Goal: Entertainment & Leisure: Consume media (video, audio)

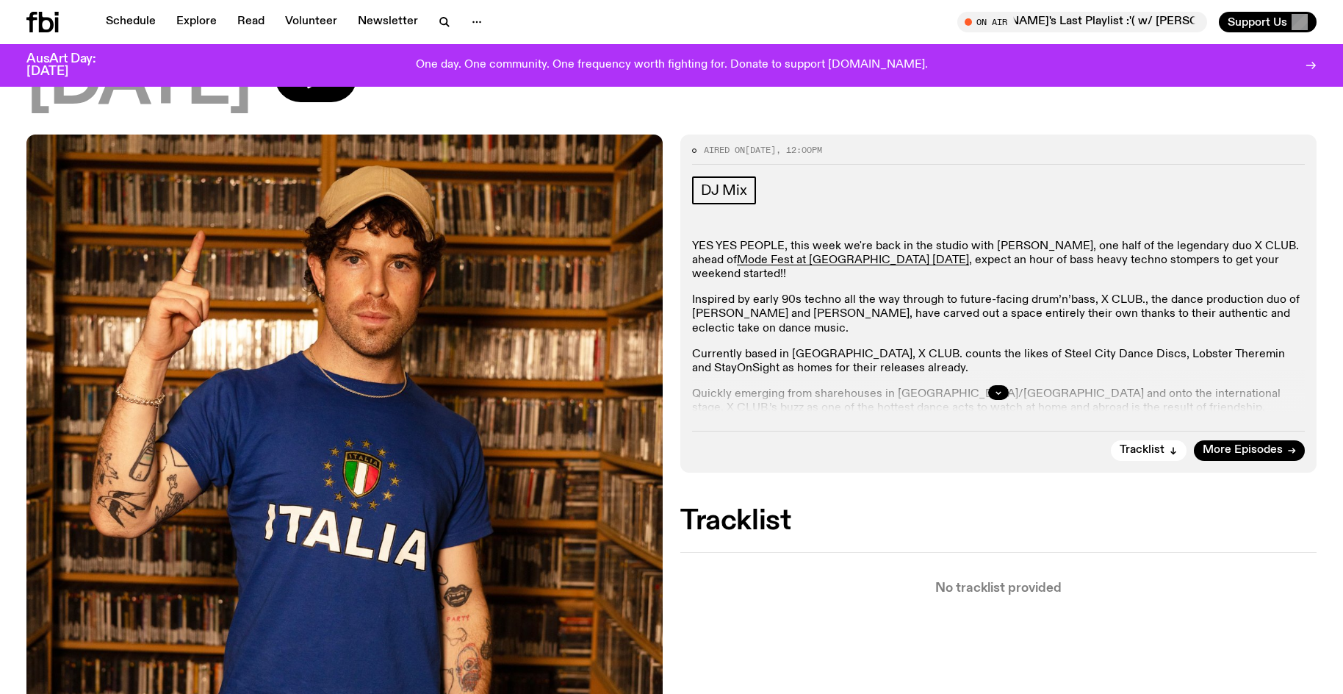
scroll to position [140, 0]
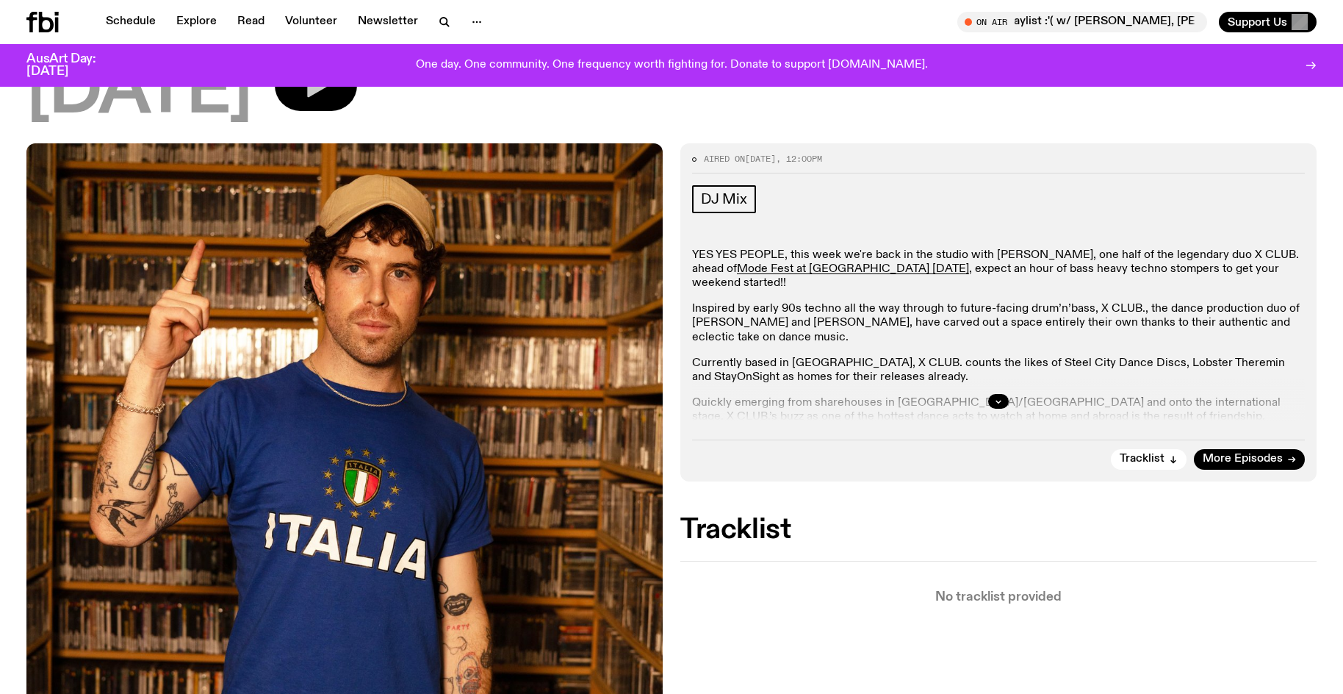
click at [322, 95] on button "button" at bounding box center [316, 85] width 82 height 51
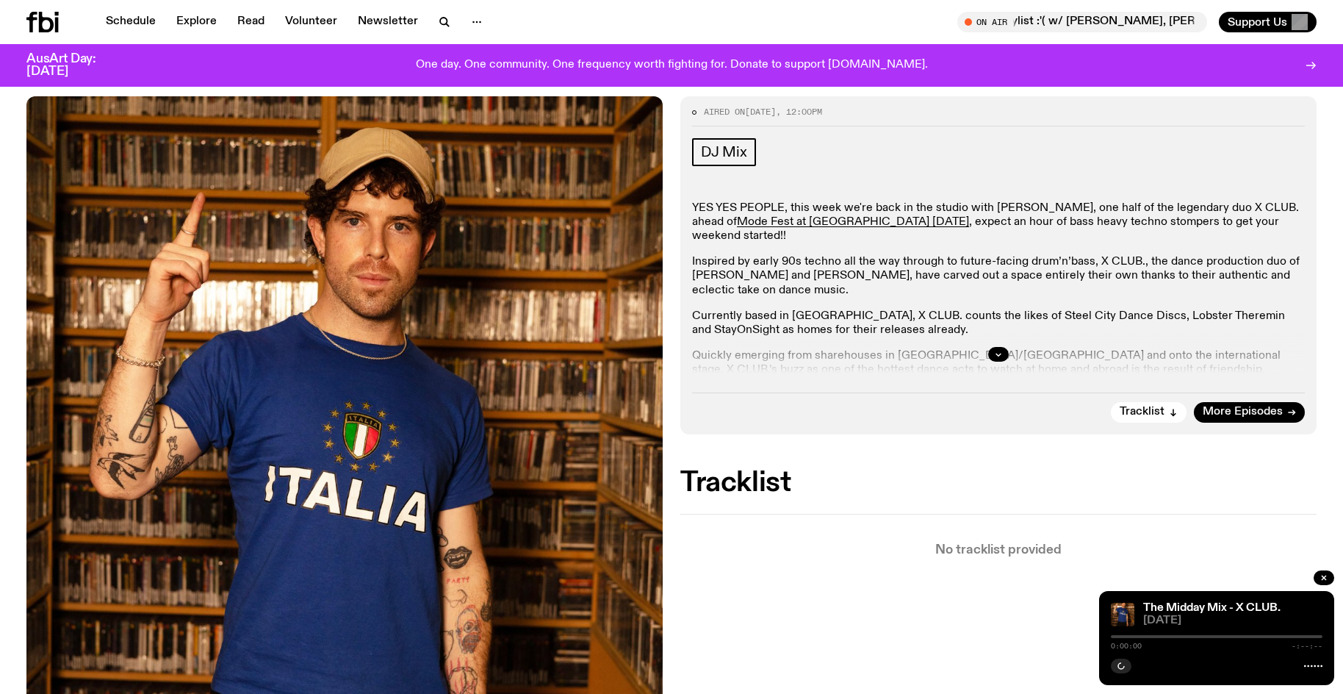
scroll to position [214, 0]
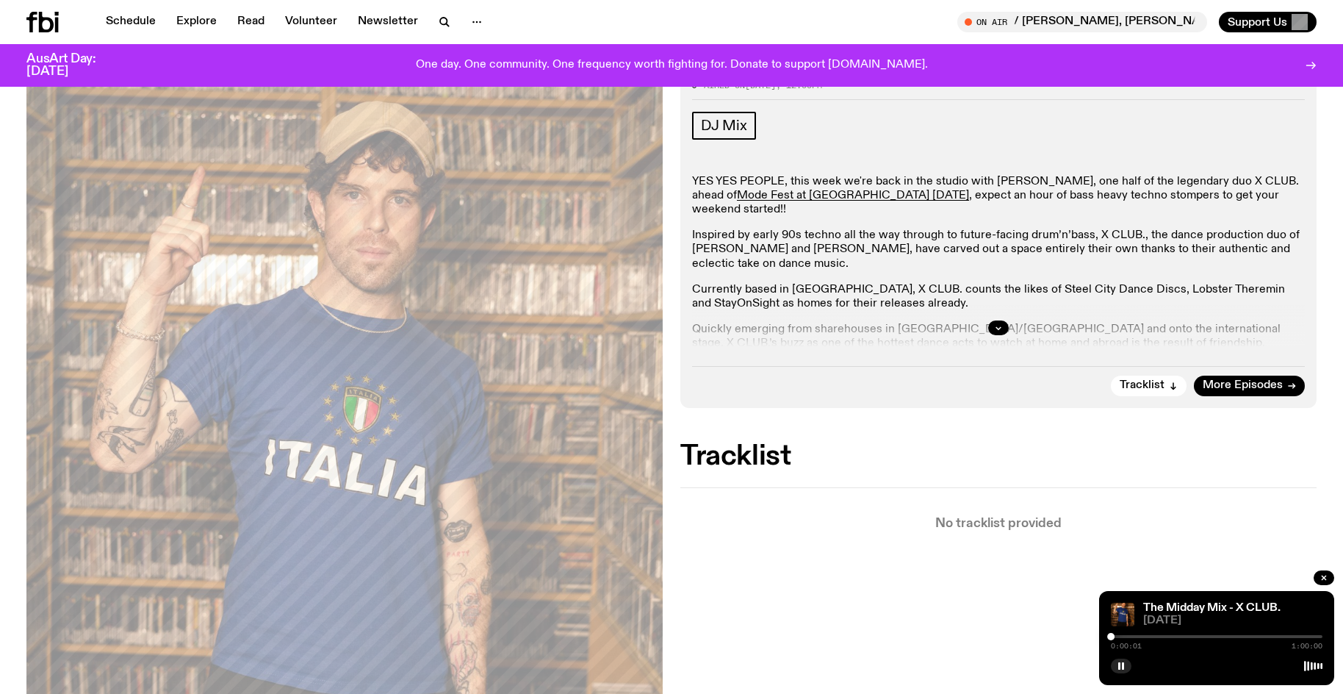
click at [1301, 636] on div at bounding box center [1217, 636] width 212 height 3
click at [1304, 636] on div at bounding box center [1300, 636] width 7 height 7
click at [1303, 636] on div at bounding box center [1304, 636] width 7 height 7
click at [1300, 636] on div at bounding box center [1302, 636] width 7 height 7
click at [1304, 636] on div at bounding box center [1299, 636] width 7 height 7
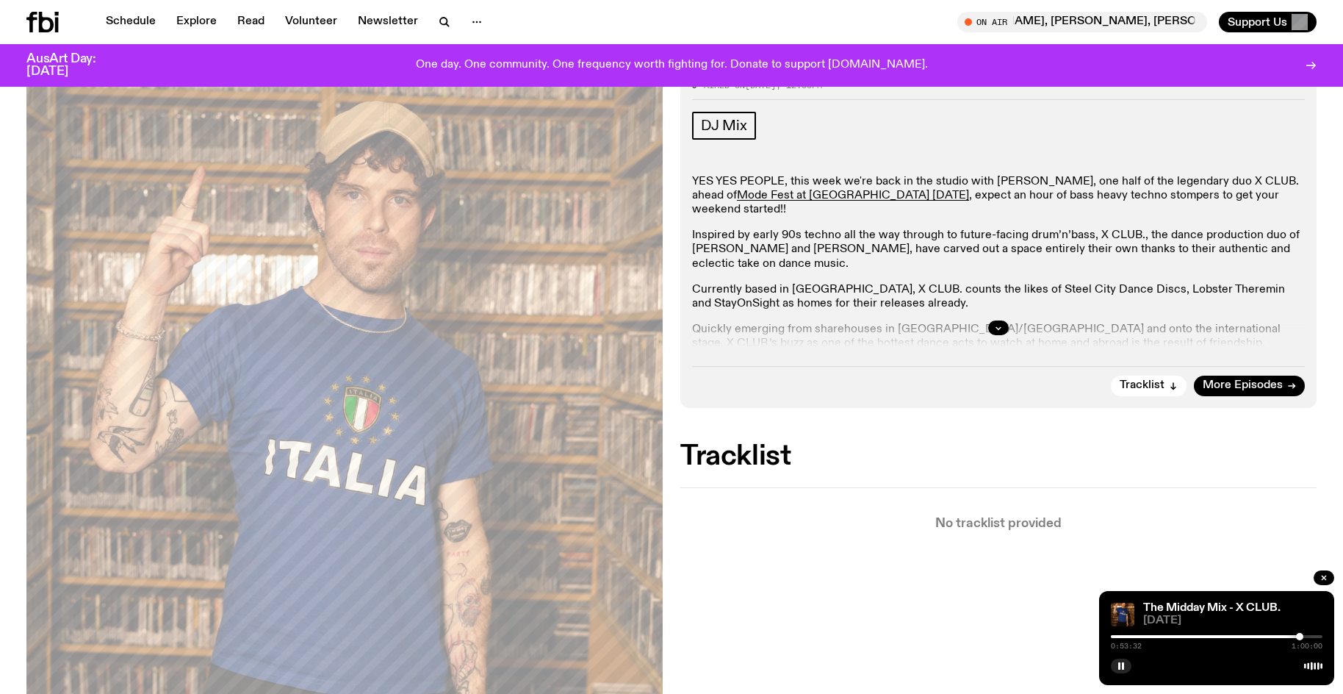
click at [1300, 636] on div at bounding box center [1299, 636] width 7 height 7
click at [1301, 637] on div at bounding box center [1299, 636] width 7 height 7
click at [1298, 638] on div "0:54:09 1:00:00" at bounding box center [1217, 641] width 212 height 18
click at [1298, 636] on div at bounding box center [1196, 636] width 212 height 3
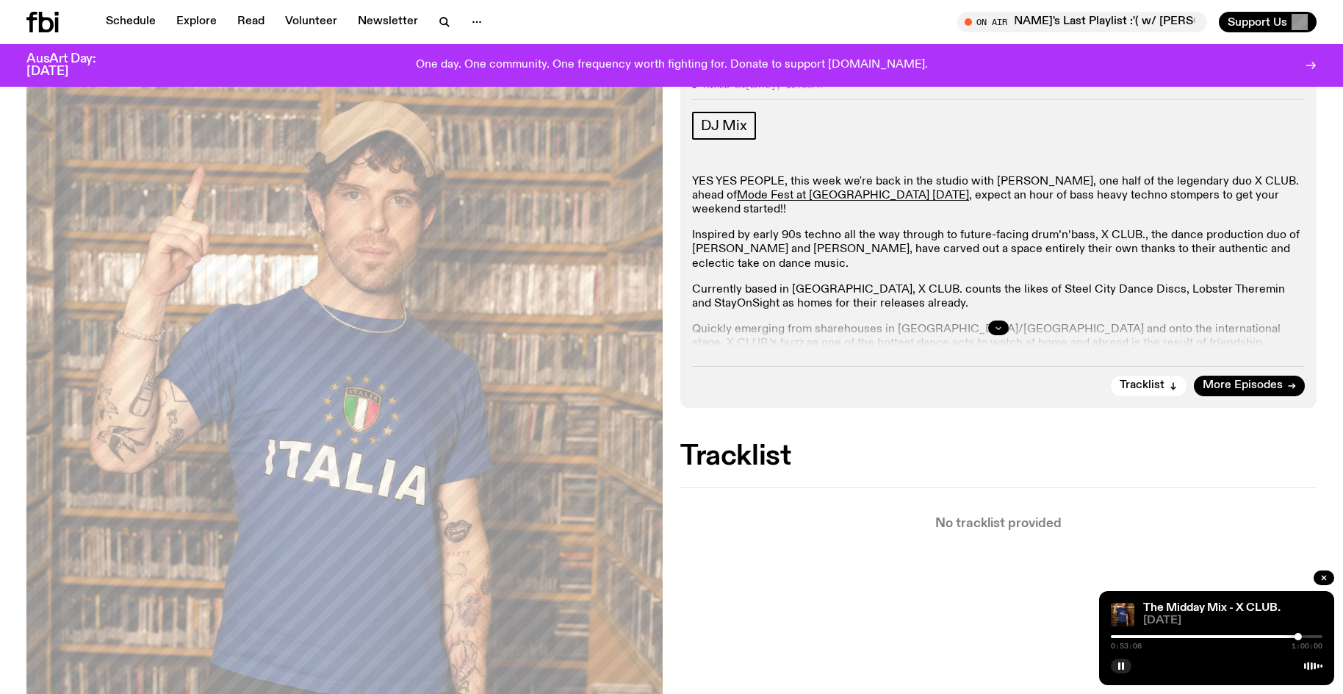
click at [993, 326] on button "button" at bounding box center [998, 327] width 21 height 15
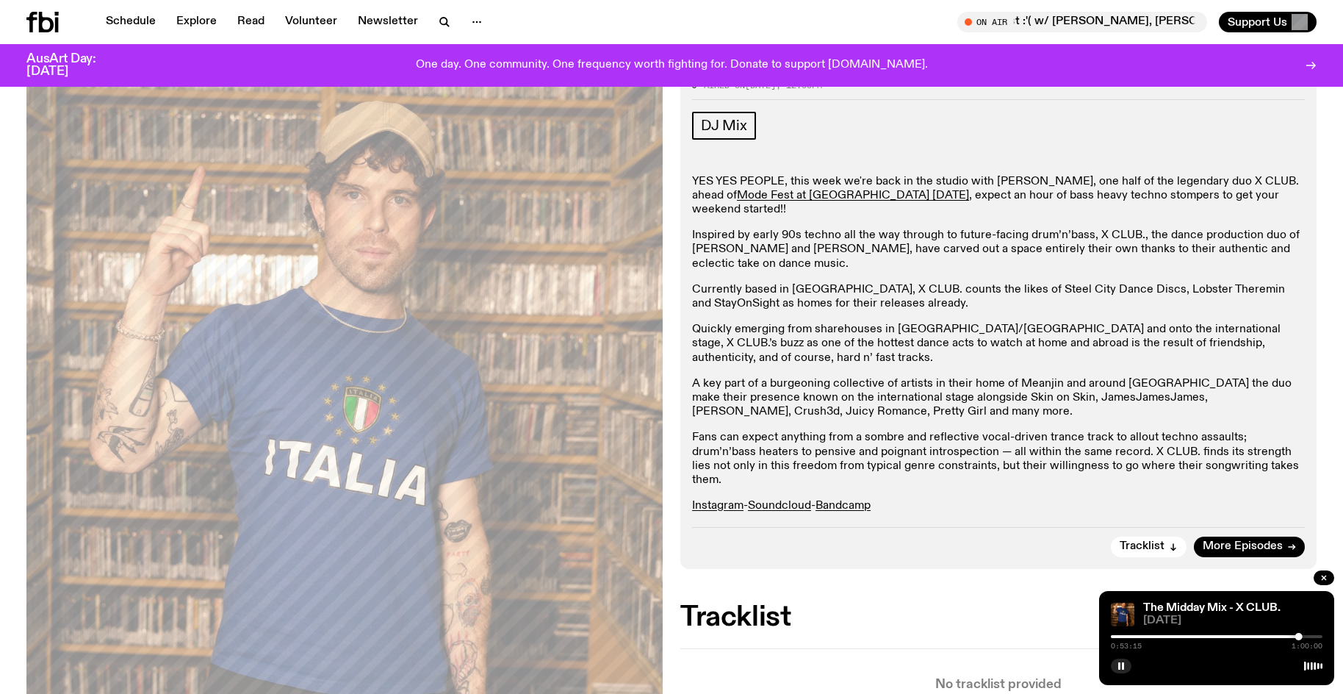
click at [1302, 636] on div at bounding box center [1299, 636] width 7 height 7
click at [1304, 636] on div at bounding box center [1301, 636] width 7 height 7
click at [1305, 636] on div at bounding box center [1303, 636] width 7 height 7
click at [1307, 636] on div at bounding box center [1304, 636] width 7 height 7
click at [1308, 636] on div at bounding box center [1306, 636] width 7 height 7
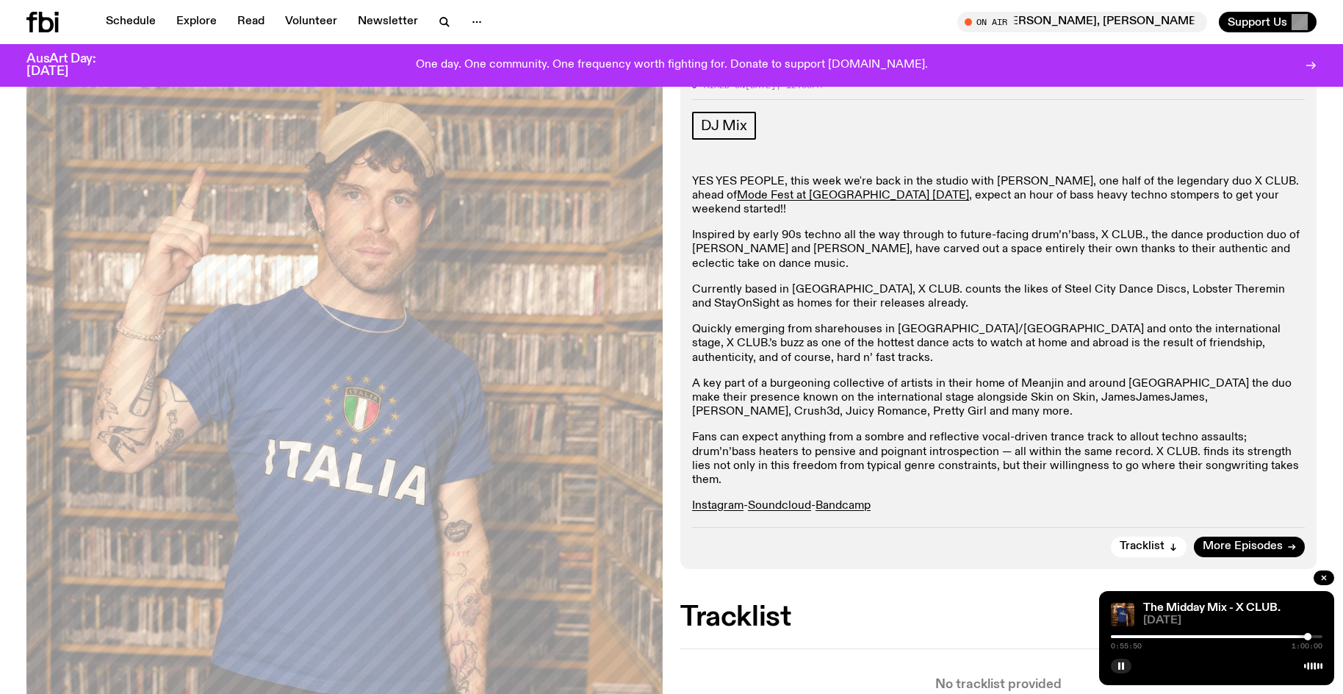
click at [1309, 636] on div at bounding box center [1307, 636] width 7 height 7
click at [1310, 636] on div at bounding box center [1310, 636] width 7 height 7
click at [1305, 637] on div at bounding box center [1205, 636] width 212 height 3
click at [1303, 637] on div at bounding box center [1302, 636] width 7 height 7
click at [1302, 636] on div at bounding box center [1303, 636] width 7 height 7
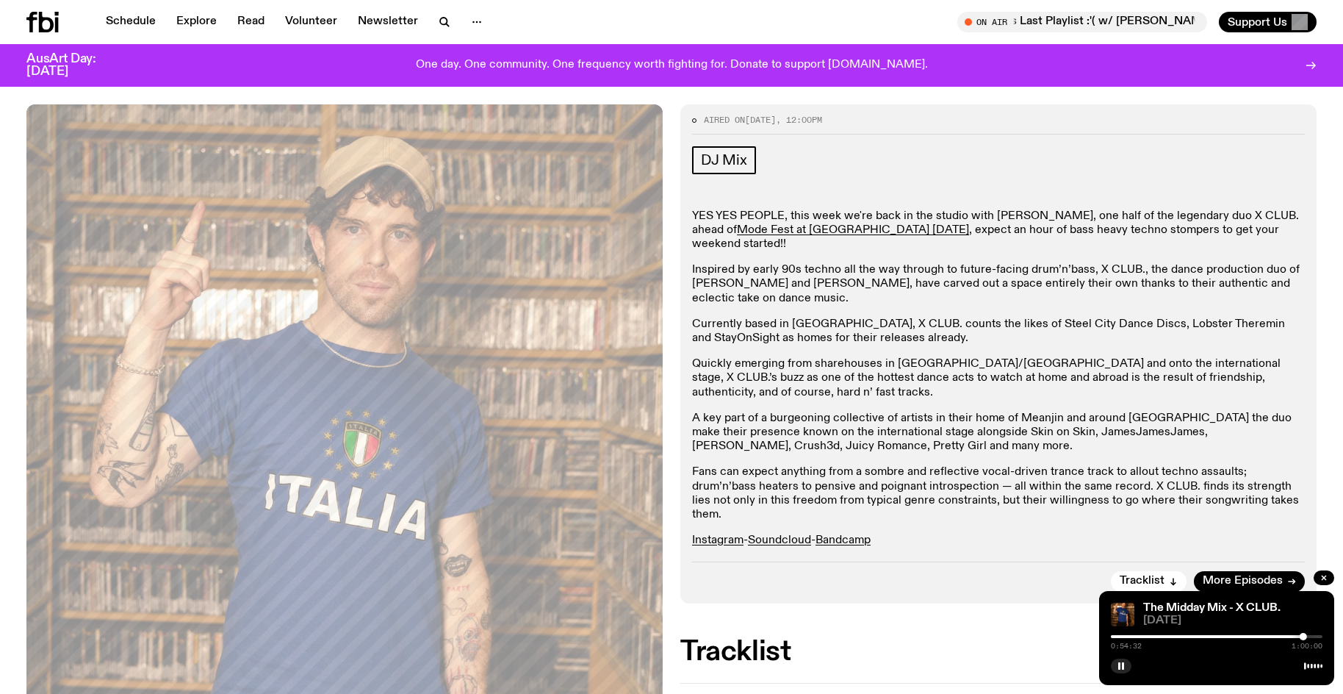
scroll to position [140, 0]
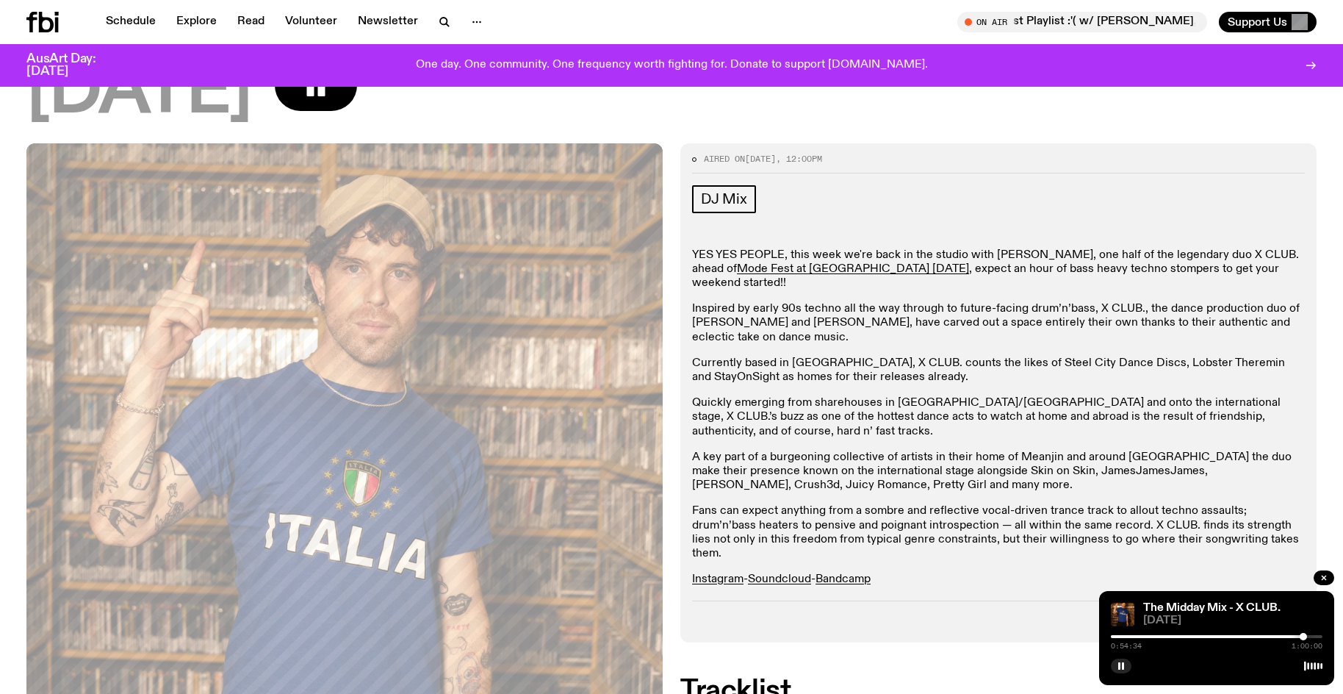
click at [1302, 635] on div at bounding box center [1303, 636] width 7 height 7
click at [1113, 669] on button "button" at bounding box center [1121, 665] width 21 height 15
